Goal: Task Accomplishment & Management: Manage account settings

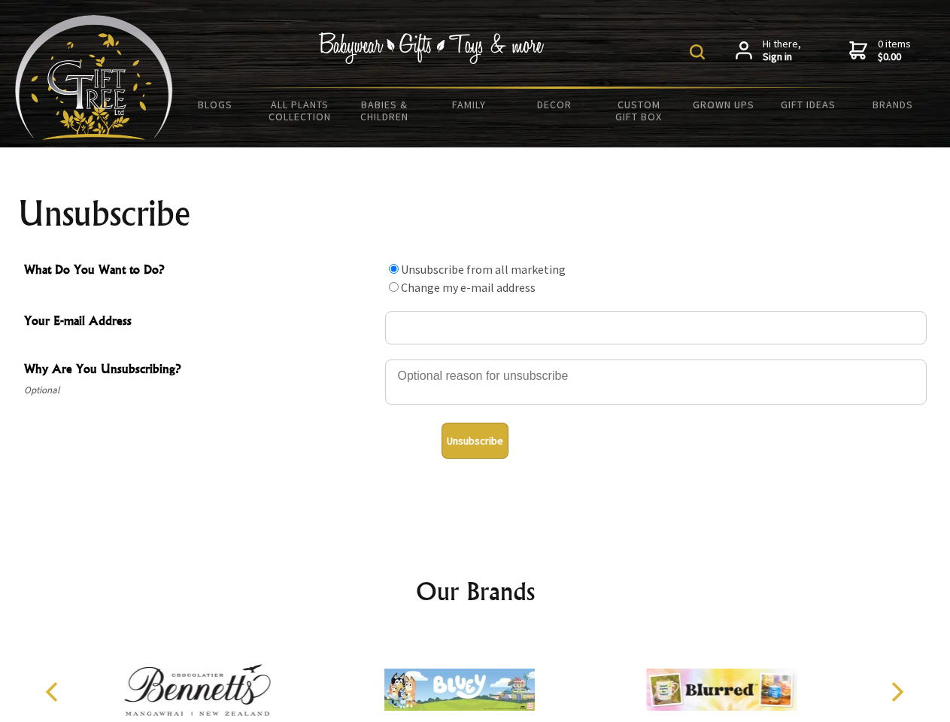
click at [699, 52] on img at bounding box center [697, 51] width 15 height 15
click at [475, 359] on div at bounding box center [656, 384] width 542 height 53
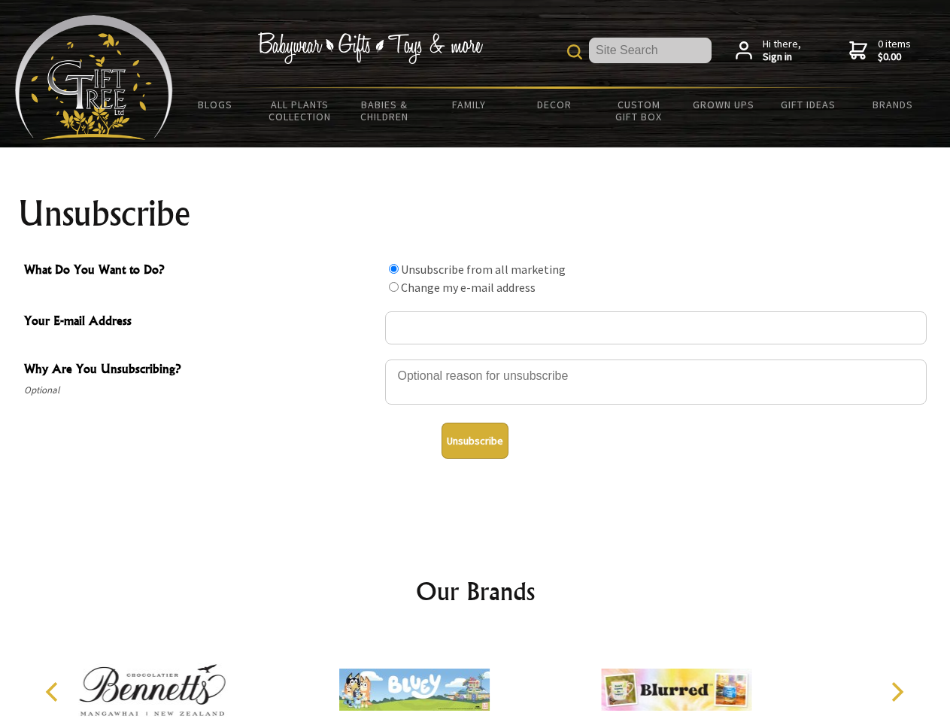
click at [393, 268] on input "What Do You Want to Do?" at bounding box center [394, 269] width 10 height 10
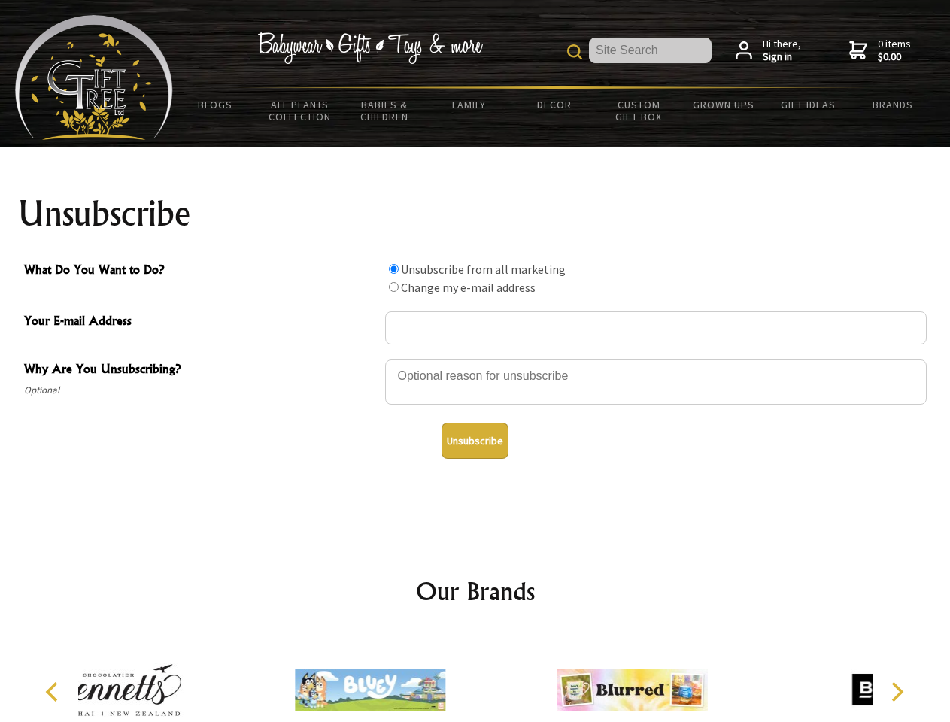
click at [393, 287] on input "What Do You Want to Do?" at bounding box center [394, 287] width 10 height 10
radio input "true"
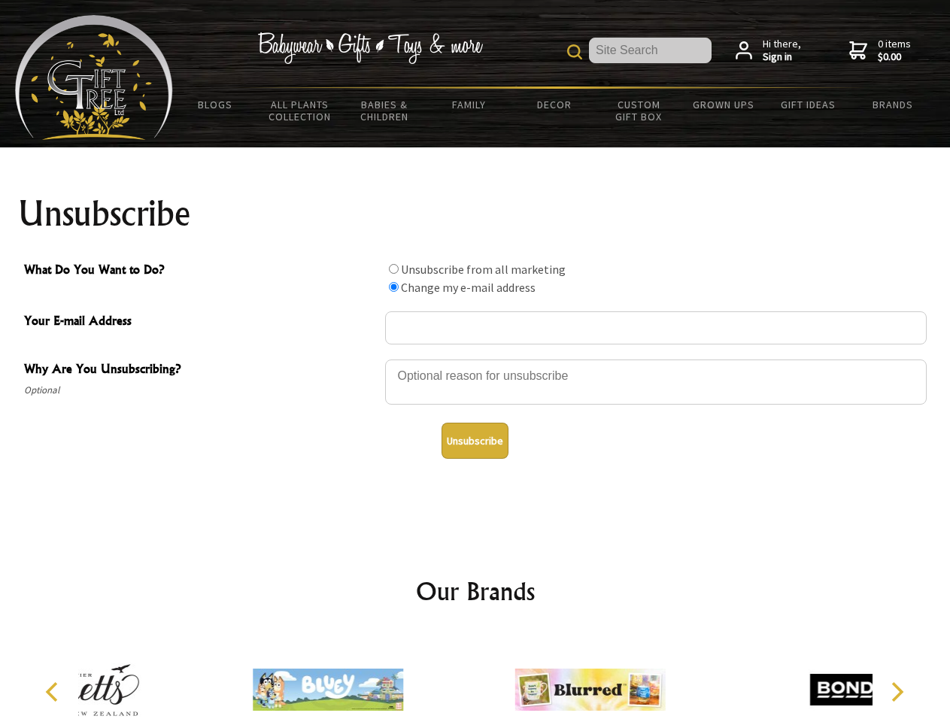
click at [475, 441] on button "Unsubscribe" at bounding box center [474, 441] width 67 height 36
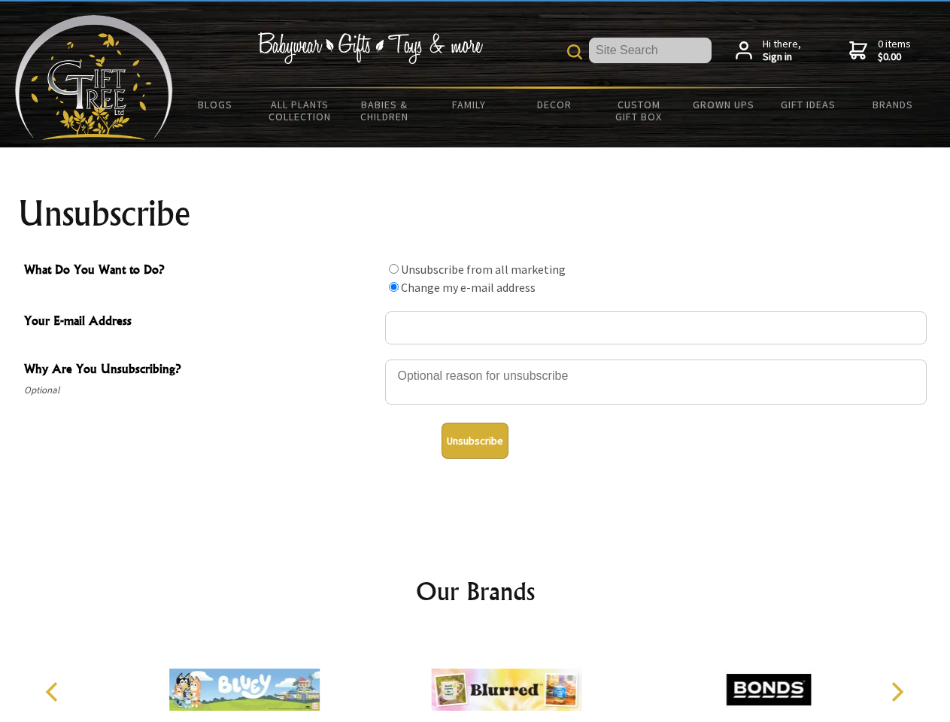
click at [54, 692] on icon "Previous" at bounding box center [54, 692] width 20 height 20
click at [896, 692] on icon "Next" at bounding box center [896, 692] width 20 height 20
